Goal: Task Accomplishment & Management: Manage account settings

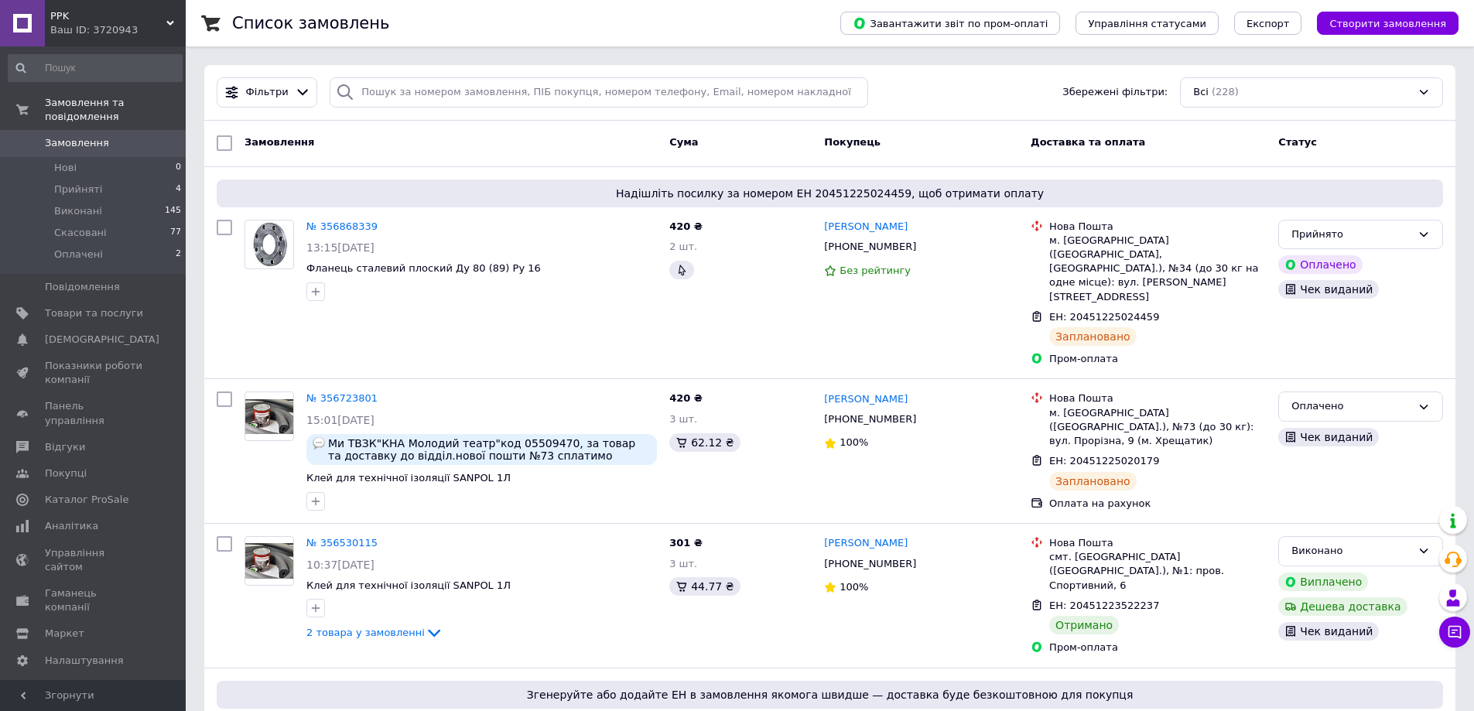
click at [101, 136] on span "Замовлення" at bounding box center [94, 143] width 98 height 14
click at [101, 130] on link "Замовлення 0" at bounding box center [95, 143] width 190 height 26
click at [94, 136] on span "Замовлення" at bounding box center [77, 143] width 64 height 14
click at [99, 136] on span "Замовлення" at bounding box center [77, 143] width 64 height 14
click at [101, 359] on span "Показники роботи компанії" at bounding box center [94, 373] width 98 height 28
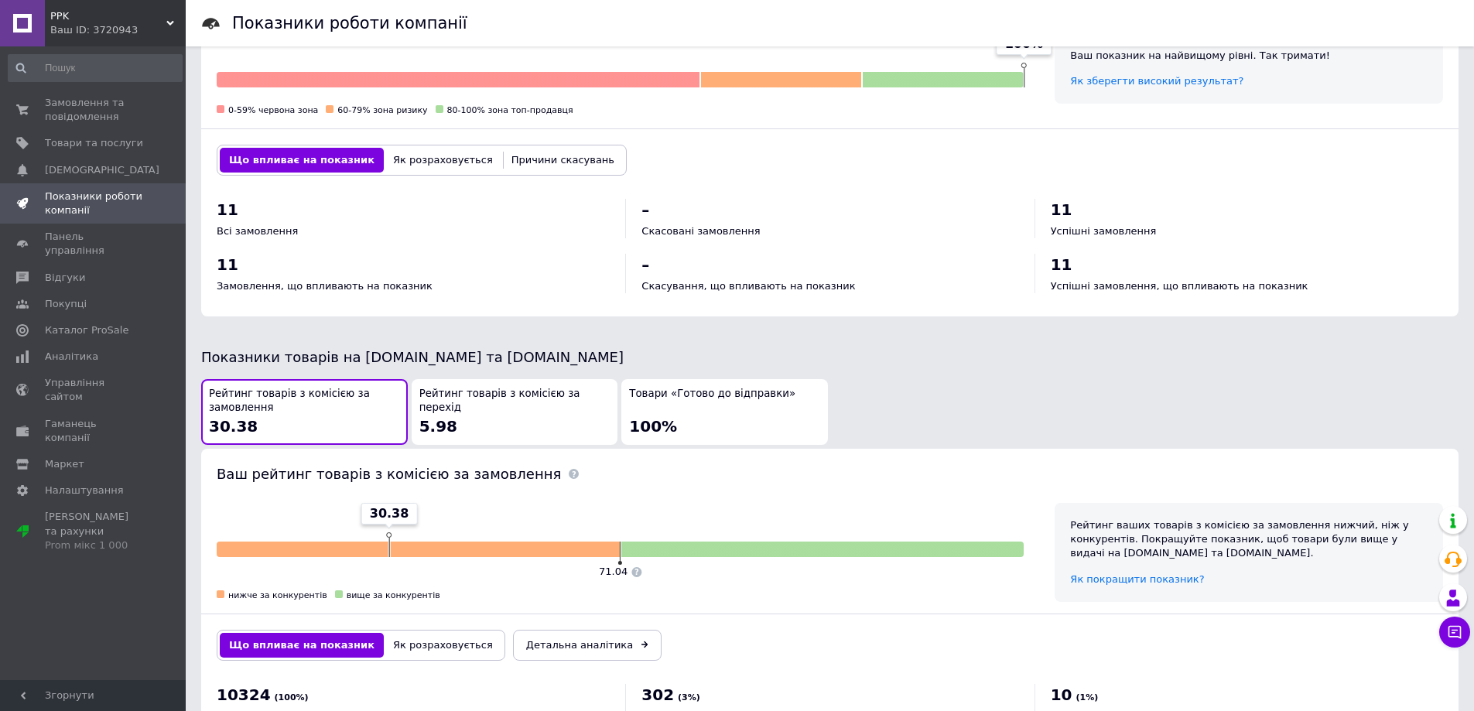
scroll to position [542, 0]
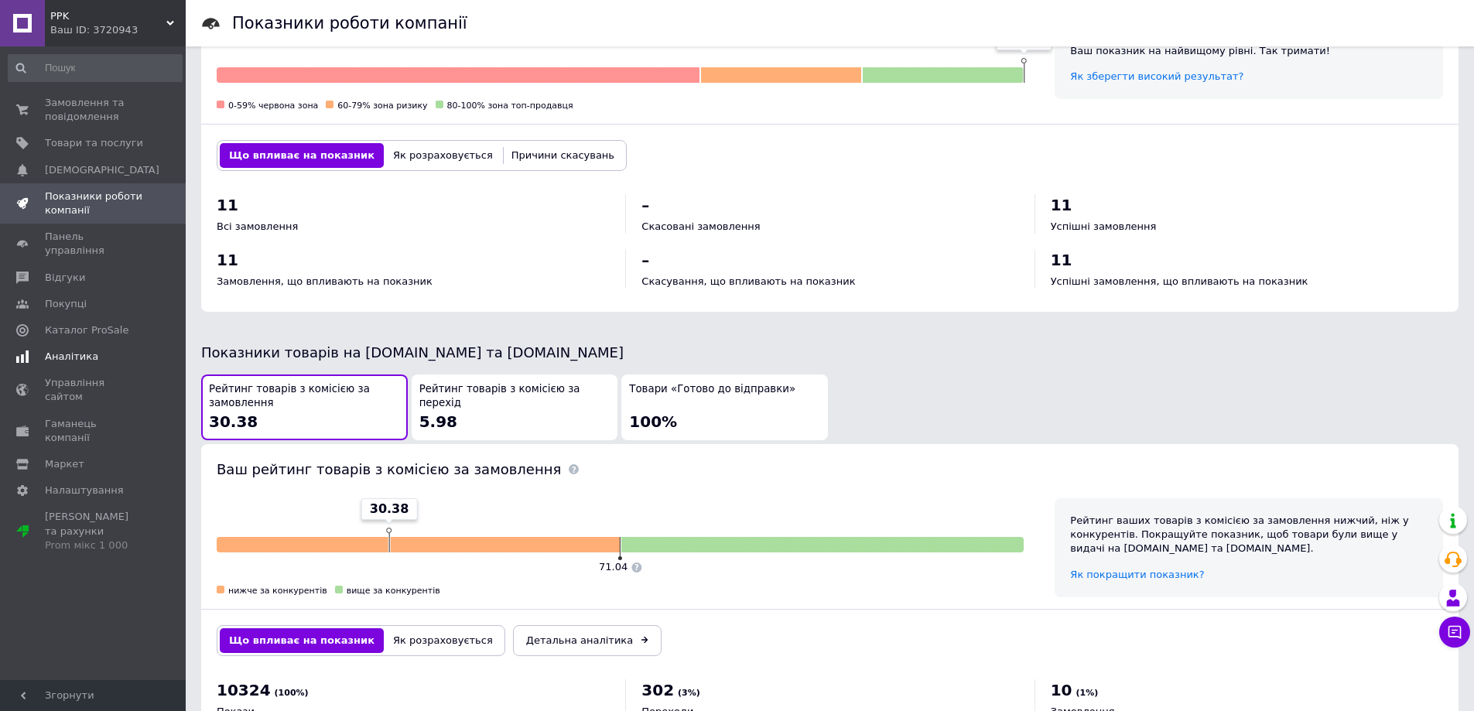
click at [64, 350] on span "Аналітика" at bounding box center [71, 357] width 53 height 14
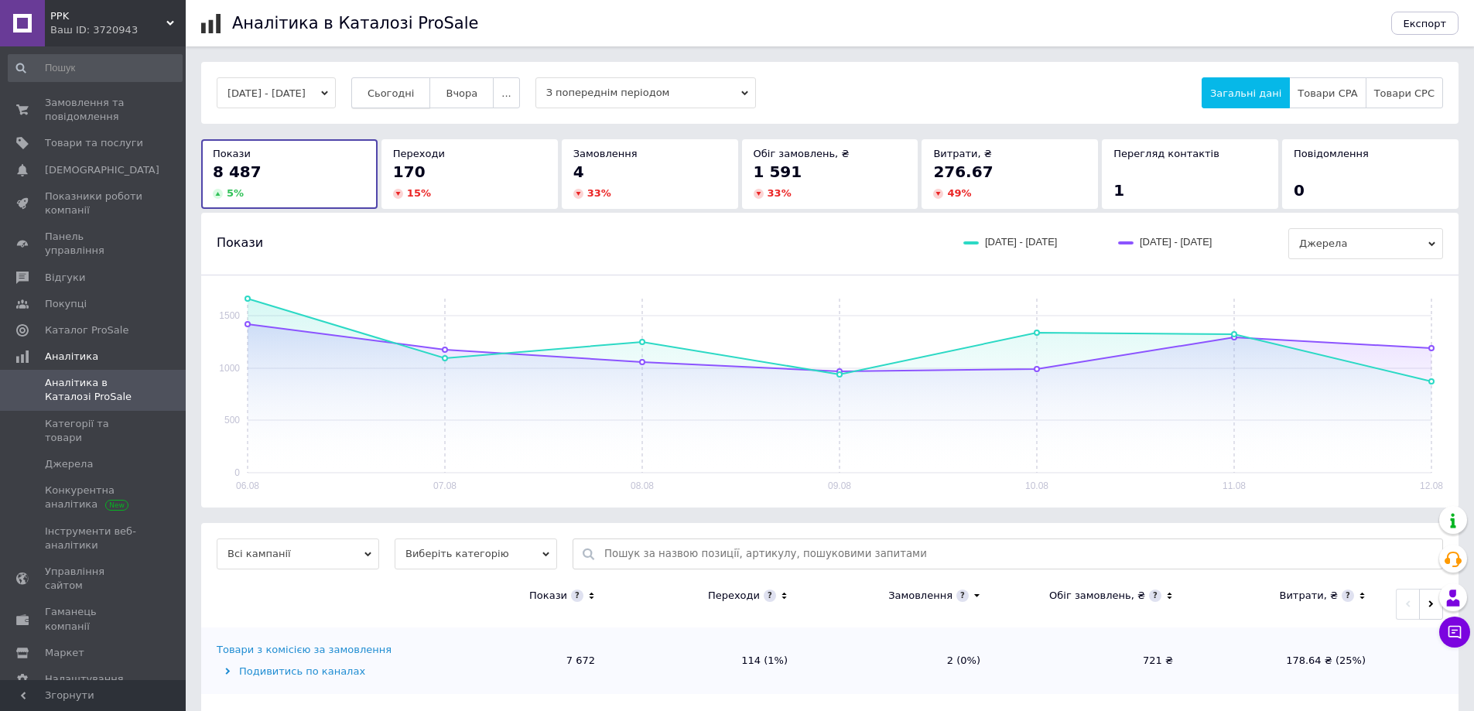
click at [415, 87] on span "Сьогодні" at bounding box center [390, 93] width 47 height 12
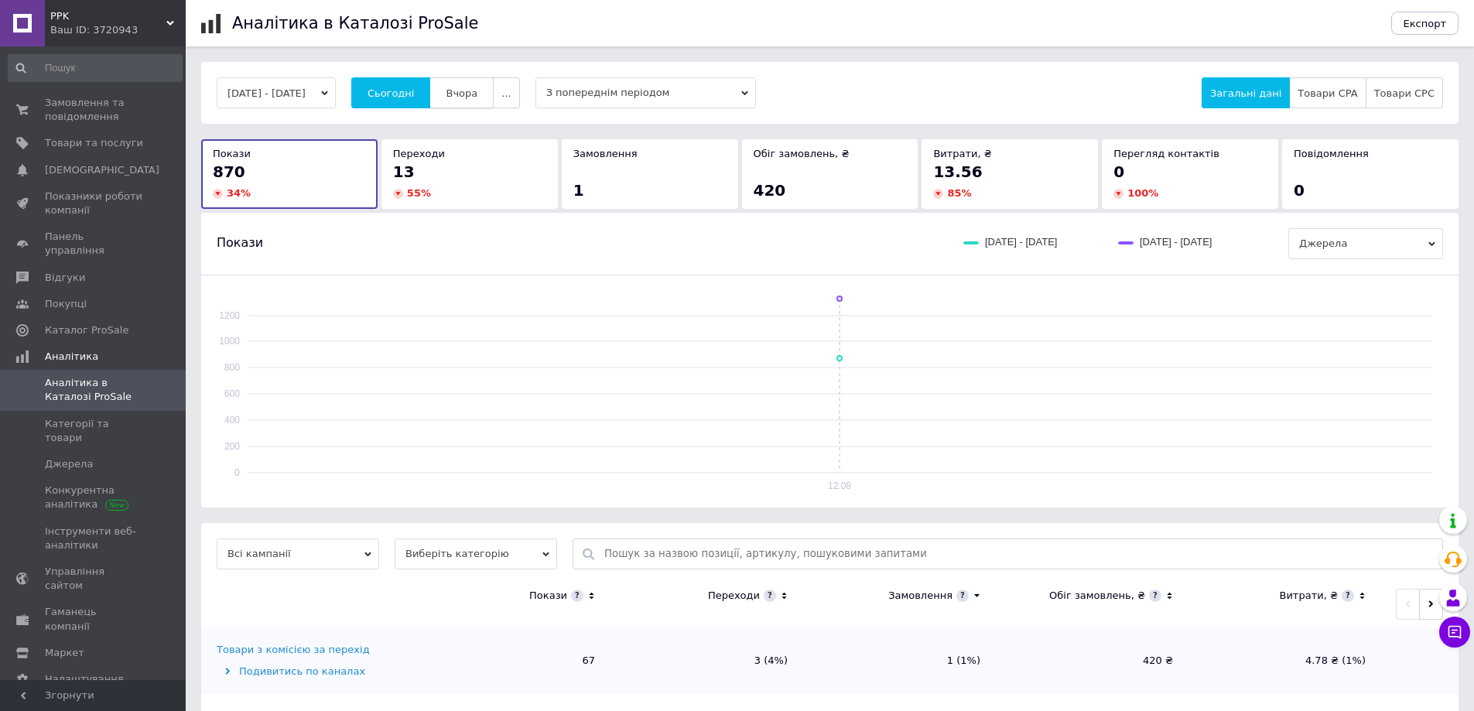
click at [477, 99] on span "Вчора" at bounding box center [462, 93] width 32 height 12
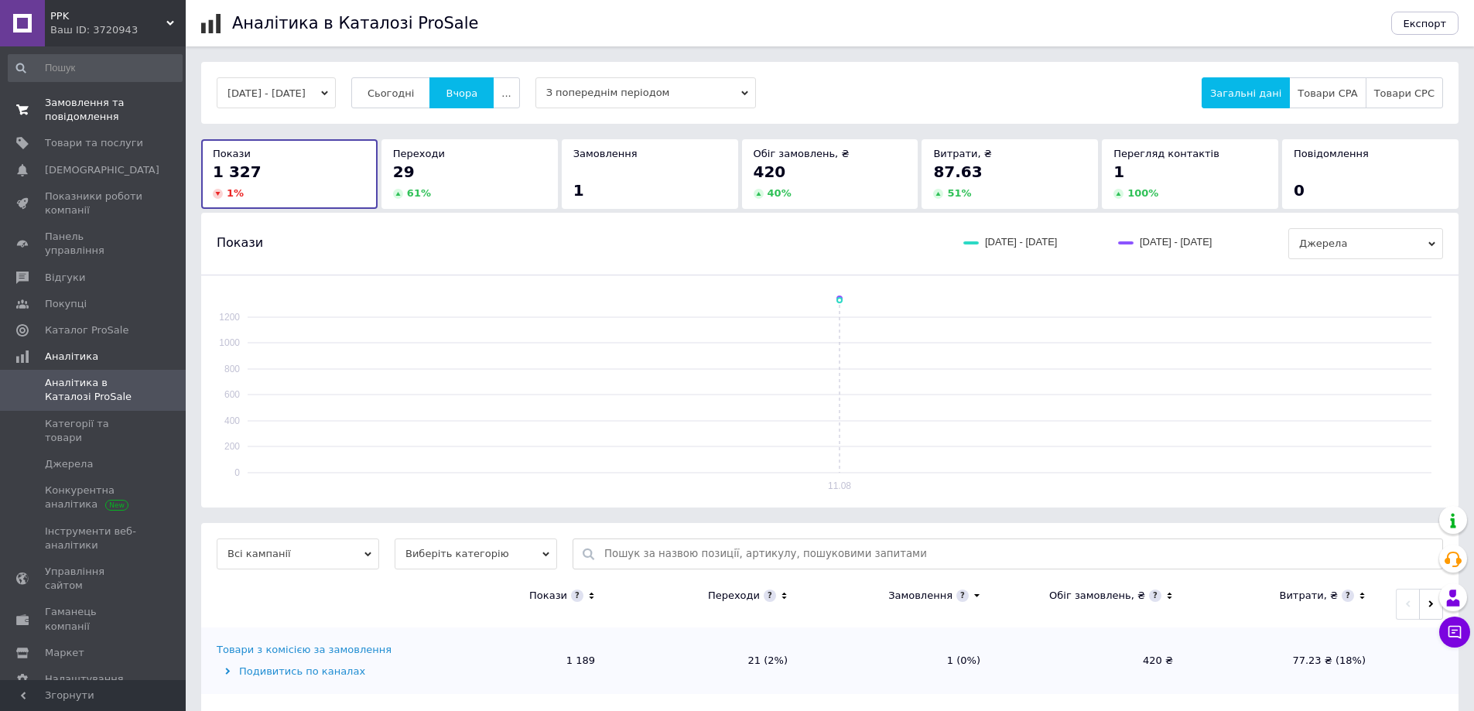
click at [89, 126] on link "Замовлення та повідомлення 0 0" at bounding box center [95, 110] width 190 height 40
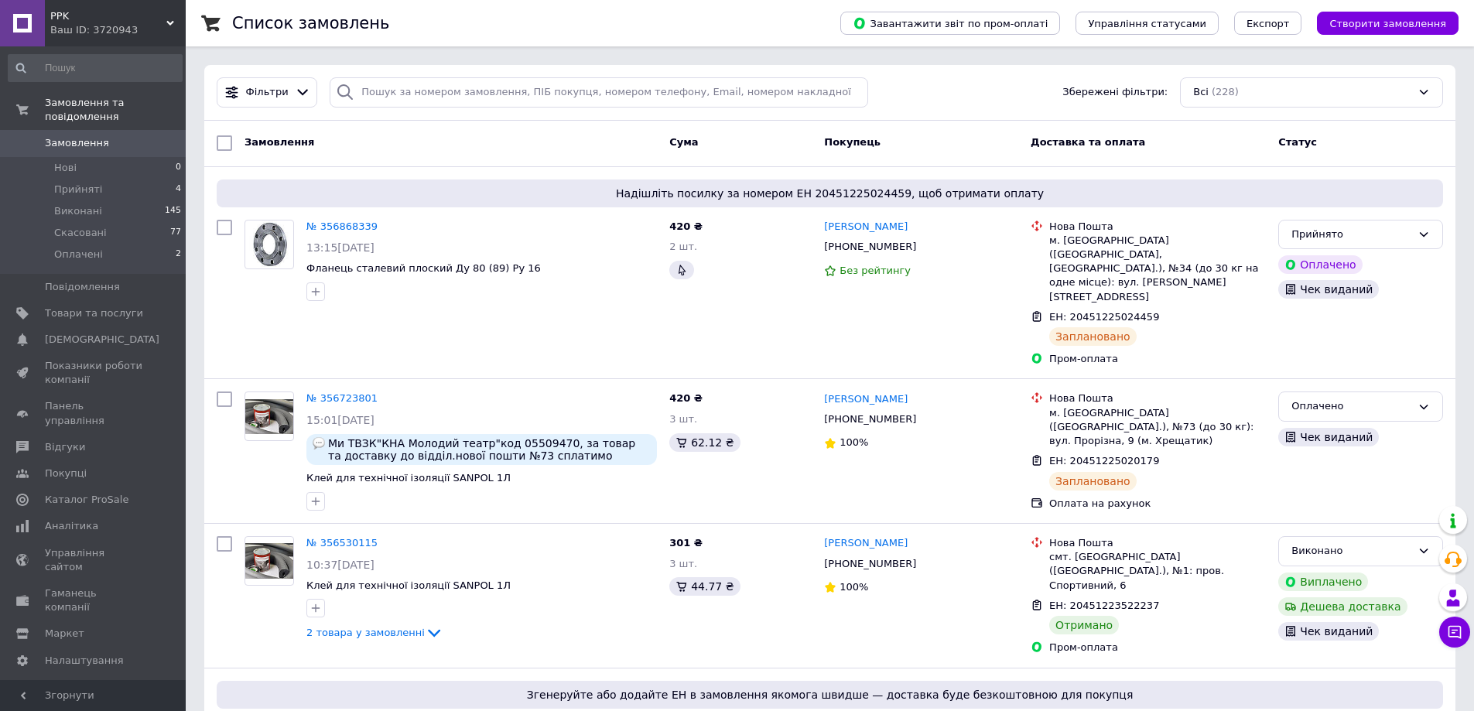
click at [58, 136] on span "Замовлення" at bounding box center [77, 143] width 64 height 14
click at [427, 472] on span "Клей для технічної ізоляції SANPOL 1Л" at bounding box center [408, 478] width 204 height 12
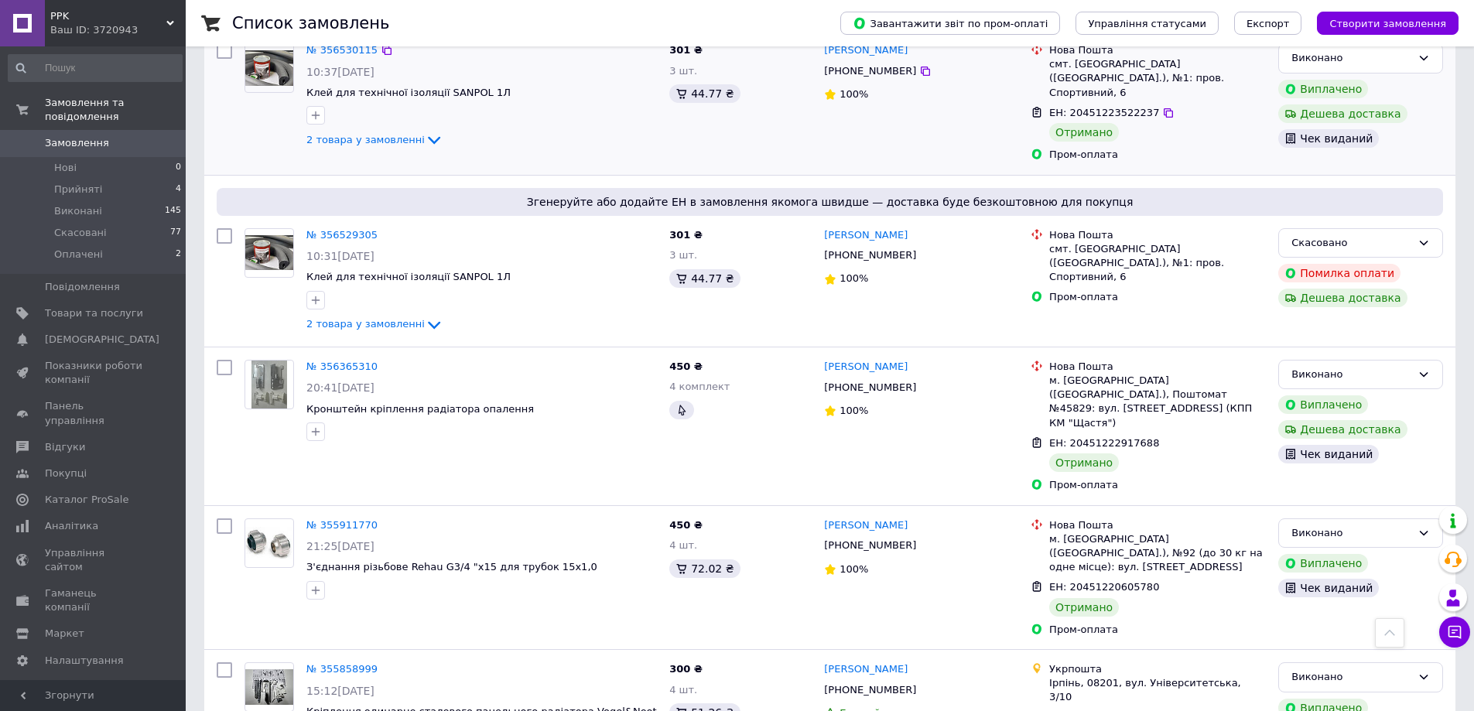
scroll to position [542, 0]
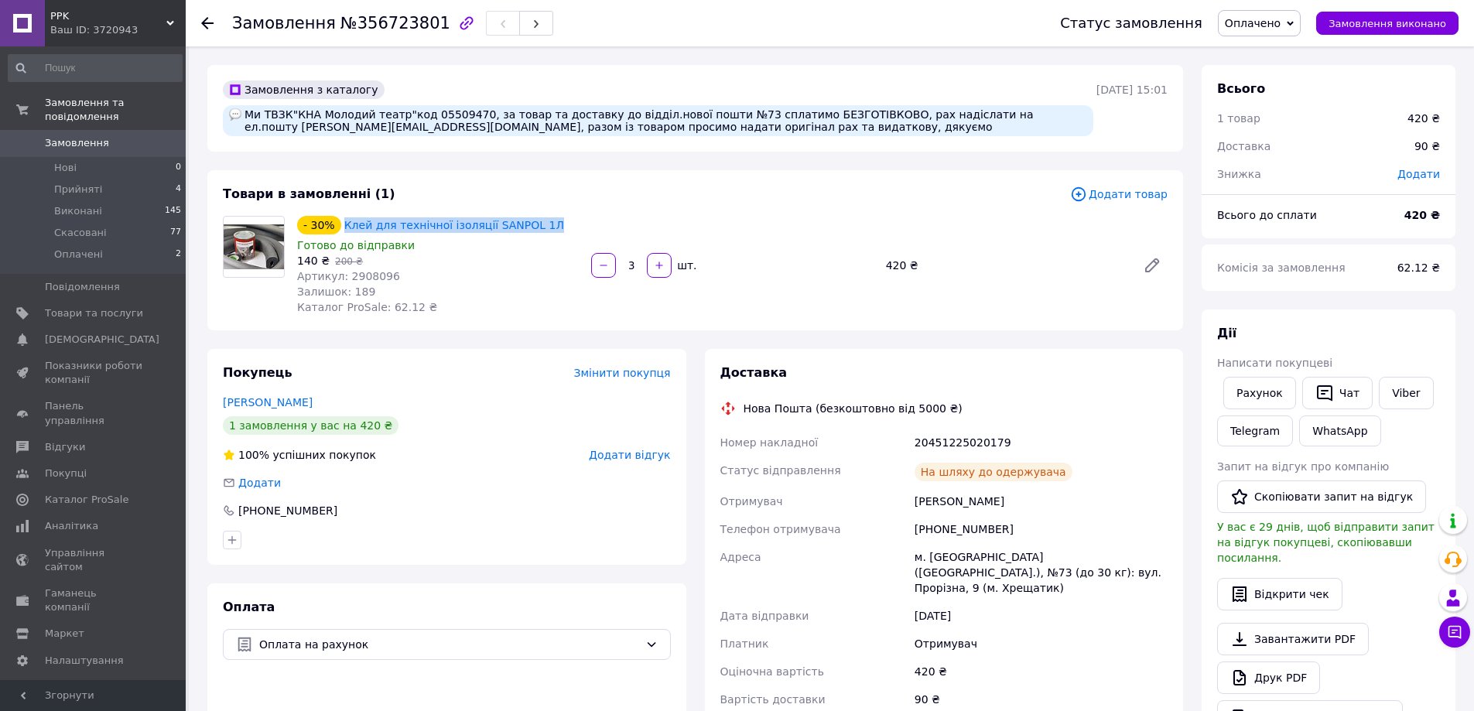
drag, startPoint x: 492, startPoint y: 233, endPoint x: 337, endPoint y: 228, distance: 155.6
click at [337, 228] on div "- 30% Клей для технічної ізоляції SANPOL 1Л" at bounding box center [438, 225] width 285 height 22
click at [70, 136] on span "Замовлення" at bounding box center [77, 143] width 64 height 14
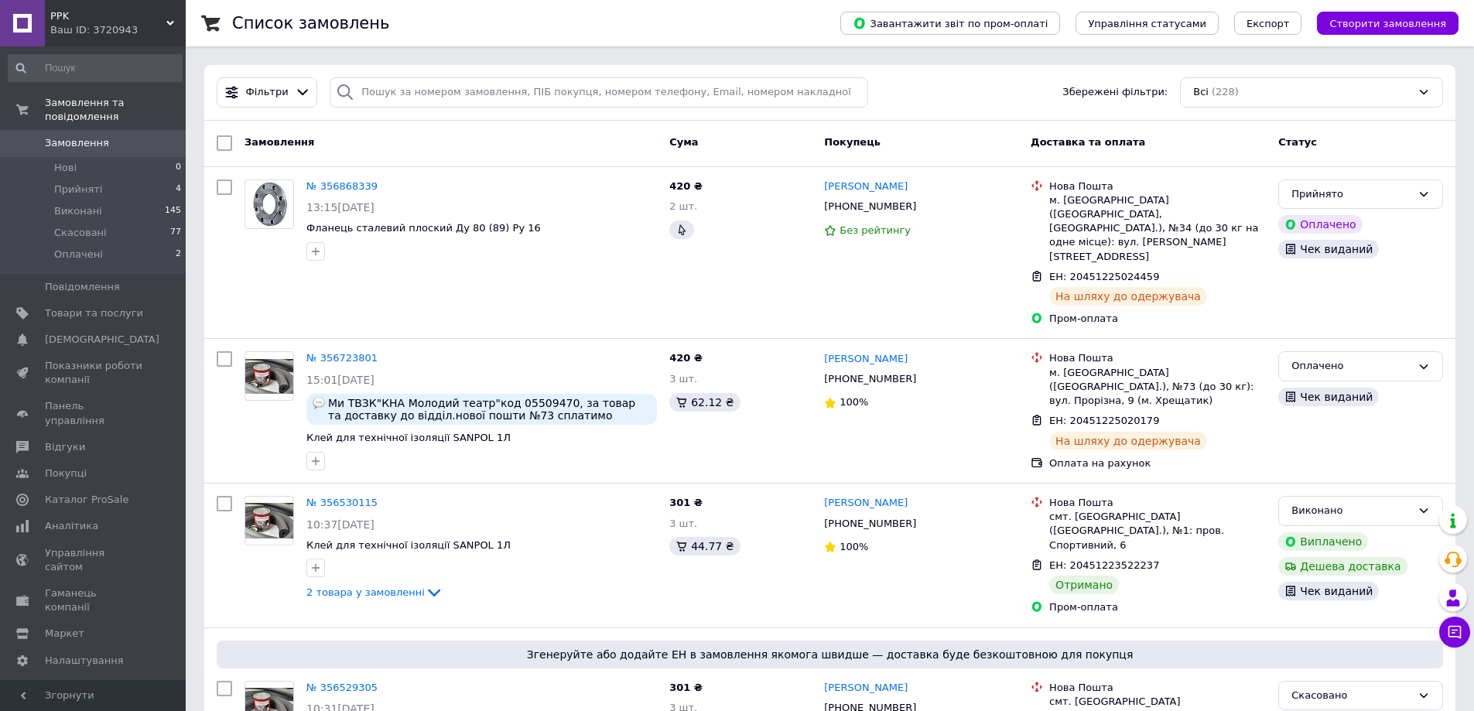
click at [79, 136] on span "Замовлення" at bounding box center [77, 143] width 64 height 14
click at [60, 136] on span "Замовлення" at bounding box center [77, 143] width 64 height 14
click at [77, 136] on span "Замовлення" at bounding box center [77, 143] width 64 height 14
click at [74, 136] on span "Замовлення" at bounding box center [77, 143] width 64 height 14
click at [84, 19] on span "PPK" at bounding box center [108, 16] width 116 height 14
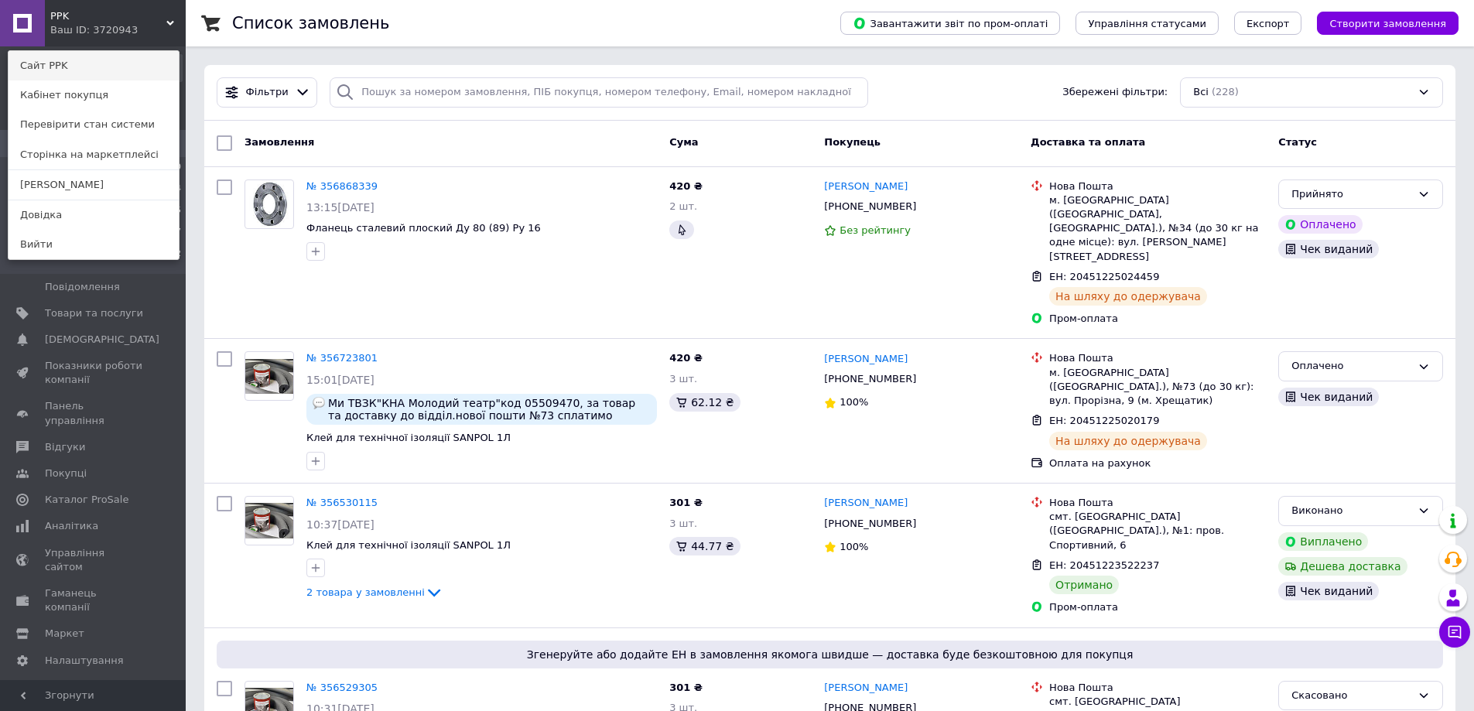
click at [78, 57] on link "Сайт PPK" at bounding box center [94, 65] width 170 height 29
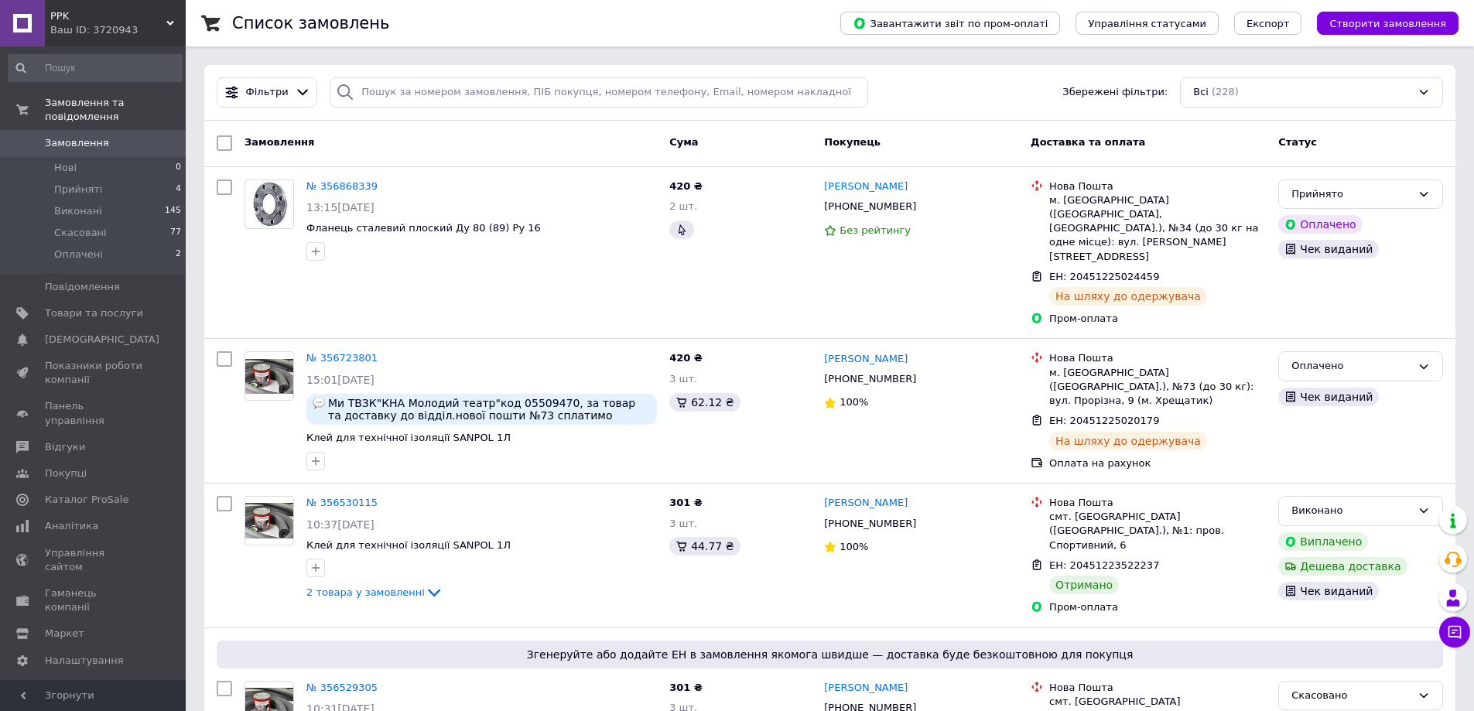
click at [70, 136] on span "Замовлення" at bounding box center [77, 143] width 64 height 14
